Goal: Information Seeking & Learning: Learn about a topic

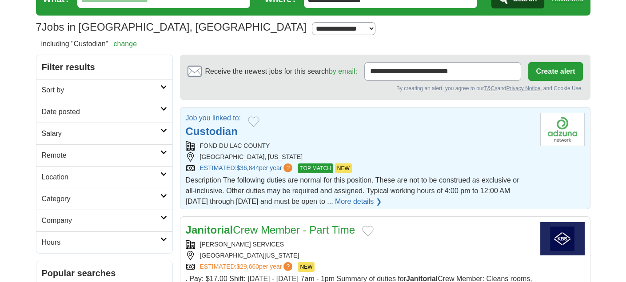
click at [323, 167] on span "TOP MATCH" at bounding box center [315, 168] width 35 height 10
click at [355, 198] on link "More details ❯" at bounding box center [358, 201] width 47 height 11
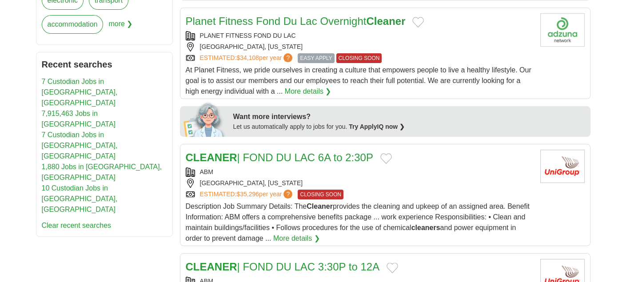
scroll to position [400, 0]
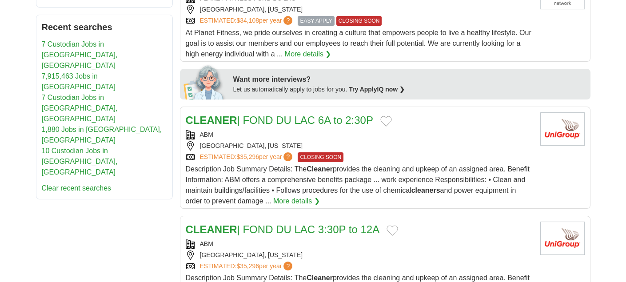
click at [316, 119] on link "CLEANER | FOND DU LAC 6A to 2:30P" at bounding box center [279, 120] width 187 height 12
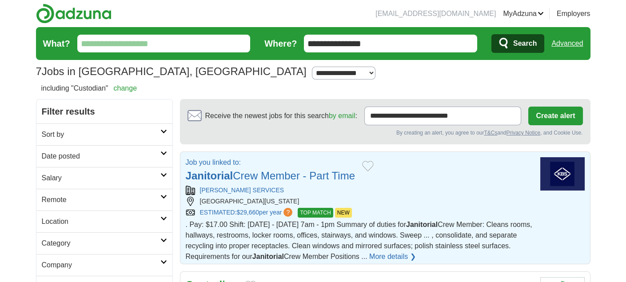
click at [280, 176] on link "Janitorial Crew Member - Part Time" at bounding box center [270, 176] width 169 height 12
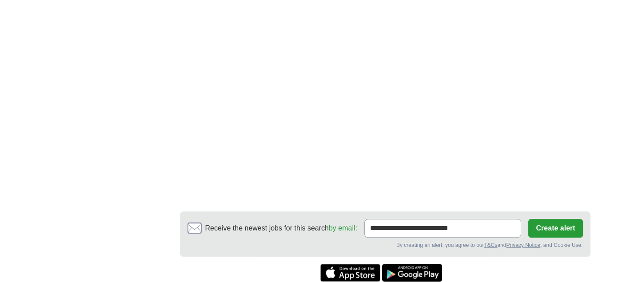
scroll to position [1199, 0]
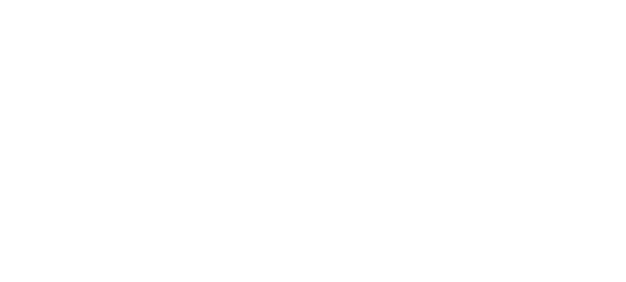
scroll to position [1288, 0]
